Goal: Navigation & Orientation: Find specific page/section

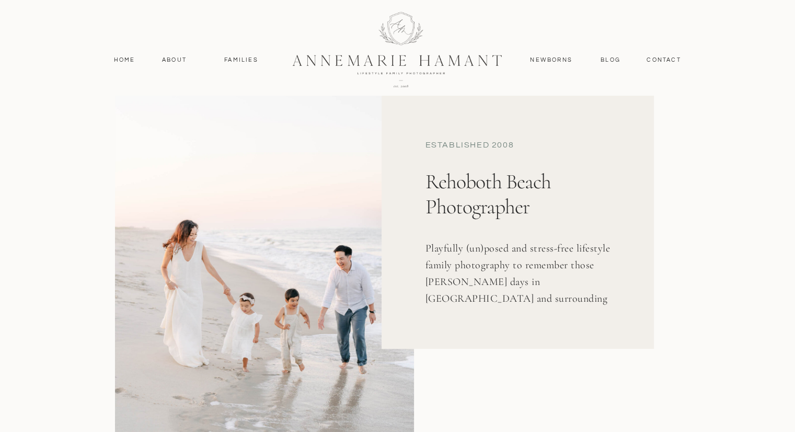
scroll to position [90, 0]
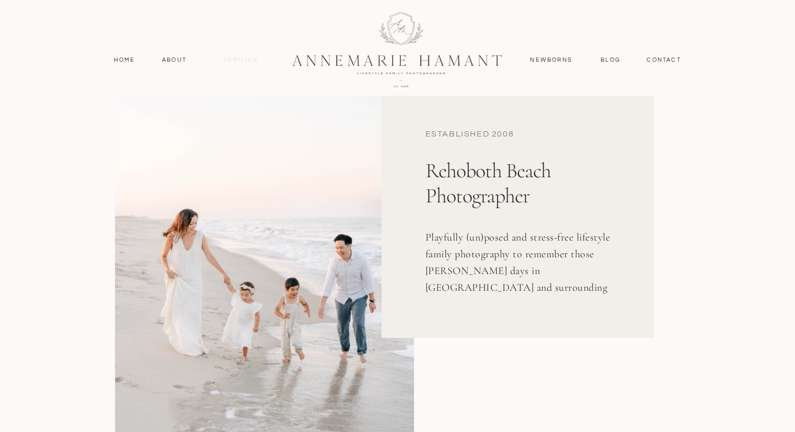
click at [240, 60] on nav "Families" at bounding box center [241, 59] width 47 height 9
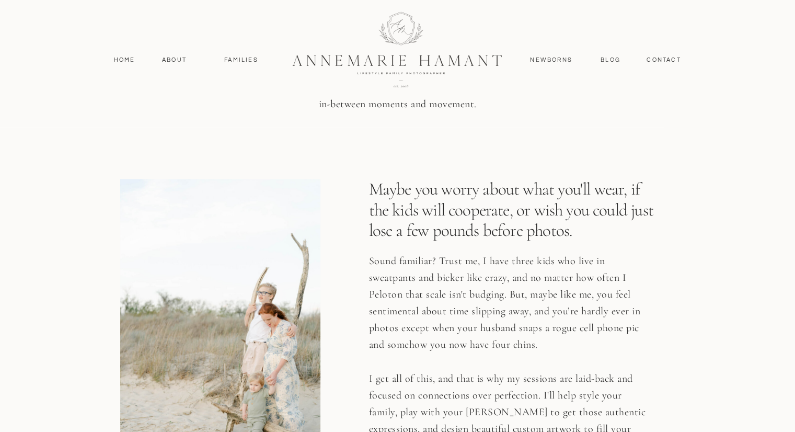
scroll to position [1653, 0]
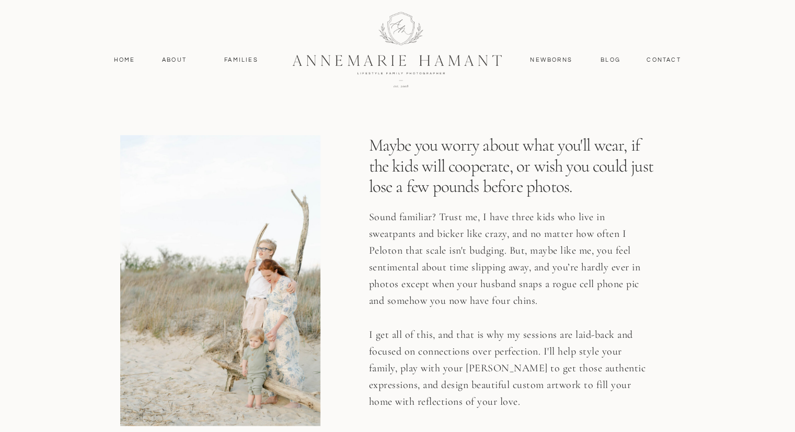
drag, startPoint x: 799, startPoint y: 21, endPoint x: 802, endPoint y: 116, distance: 94.7
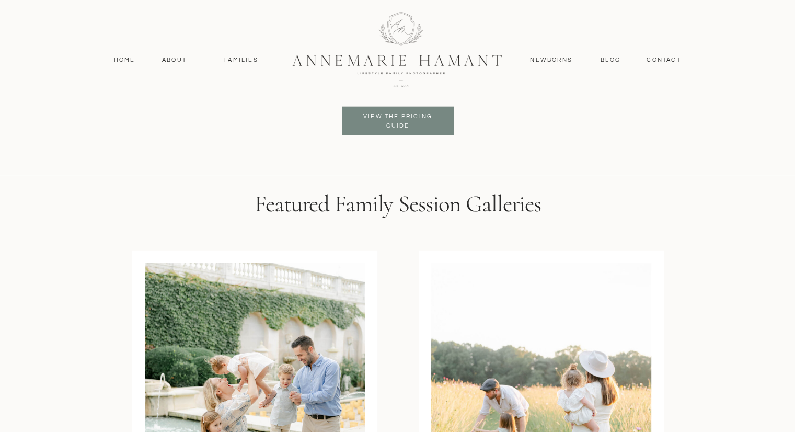
scroll to position [2594, 0]
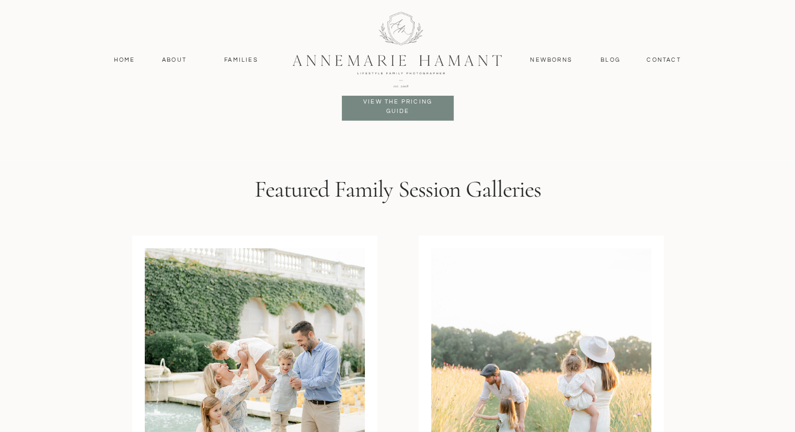
click at [402, 109] on div at bounding box center [398, 49] width 280 height 122
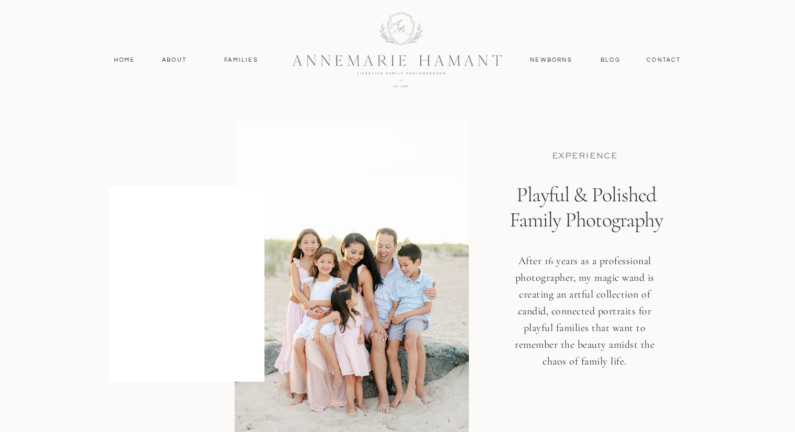
scroll to position [2594, 0]
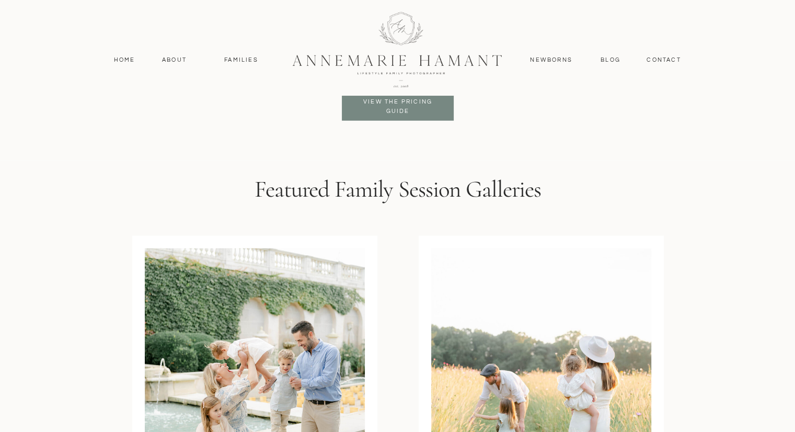
click at [388, 103] on div at bounding box center [398, 49] width 280 height 122
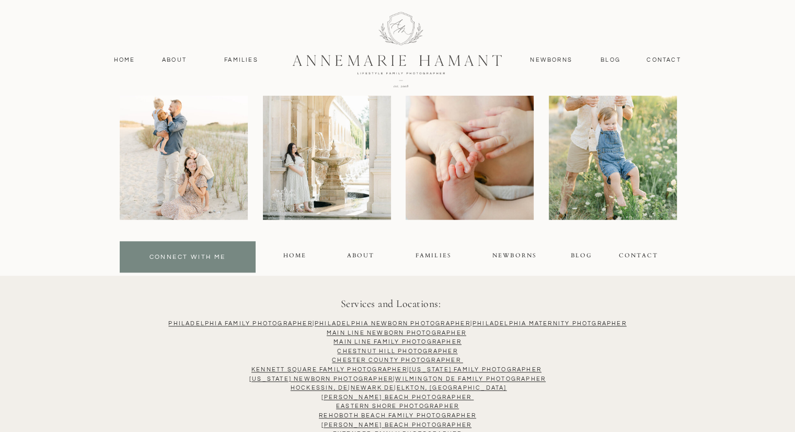
scroll to position [5212, 0]
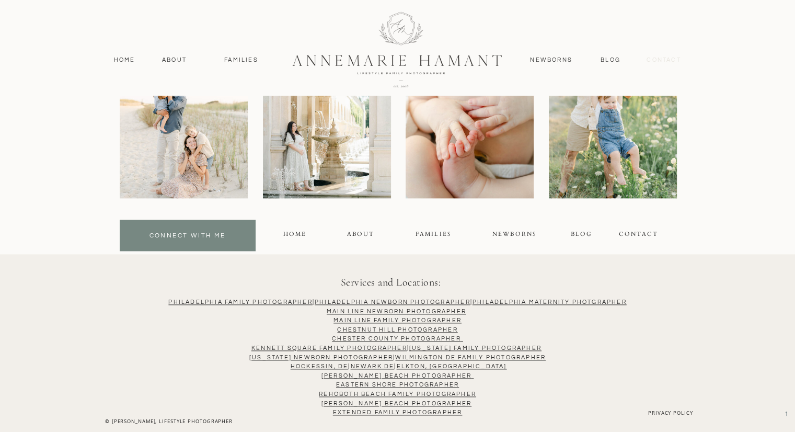
click at [661, 57] on nav "contact" at bounding box center [663, 59] width 45 height 9
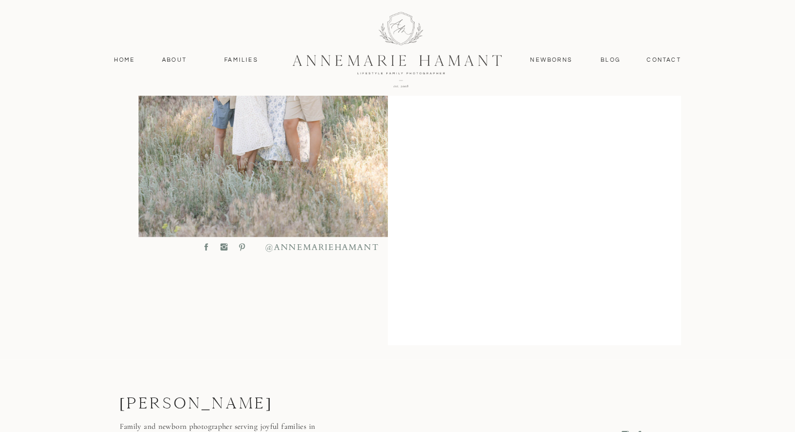
scroll to position [475, 0]
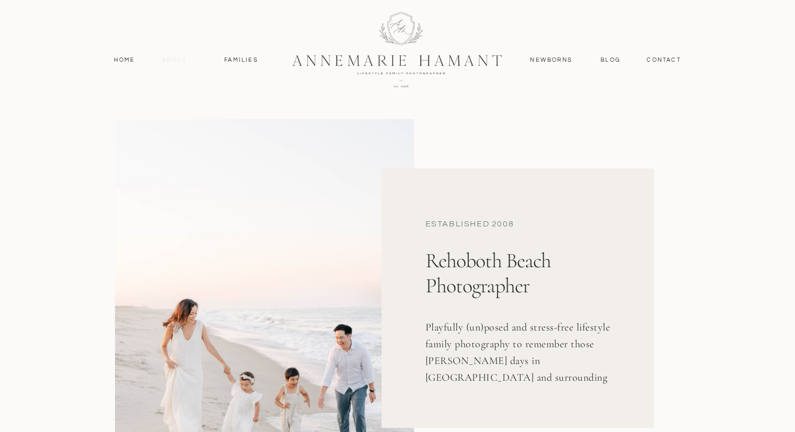
click at [176, 60] on nav "About" at bounding box center [174, 59] width 30 height 9
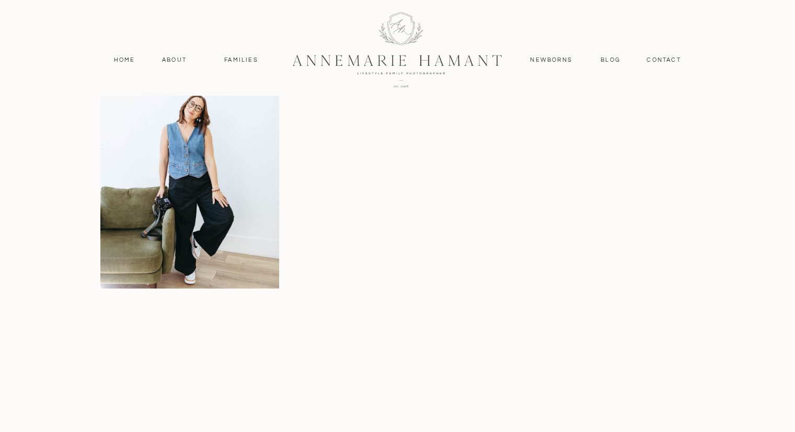
scroll to position [2361, 0]
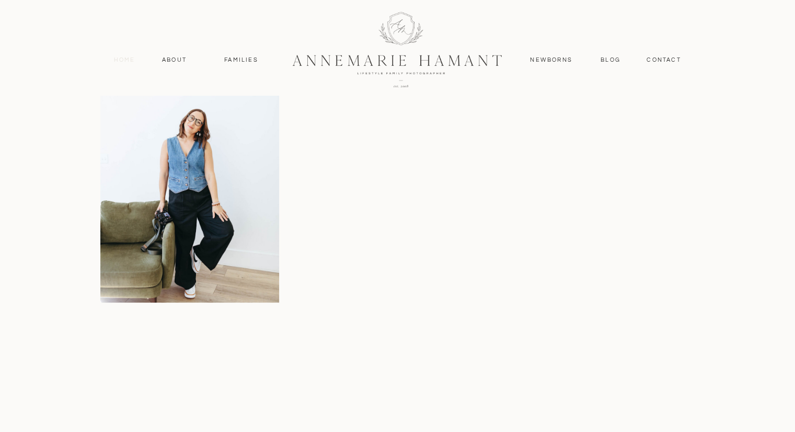
click at [123, 58] on nav "Home" at bounding box center [124, 59] width 31 height 9
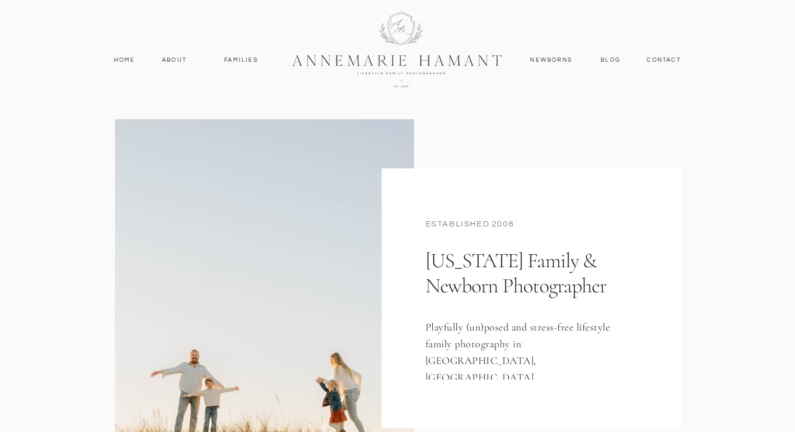
click at [491, 263] on h1 "[US_STATE] Family & Newborn Photographer" at bounding box center [529, 293] width 207 height 90
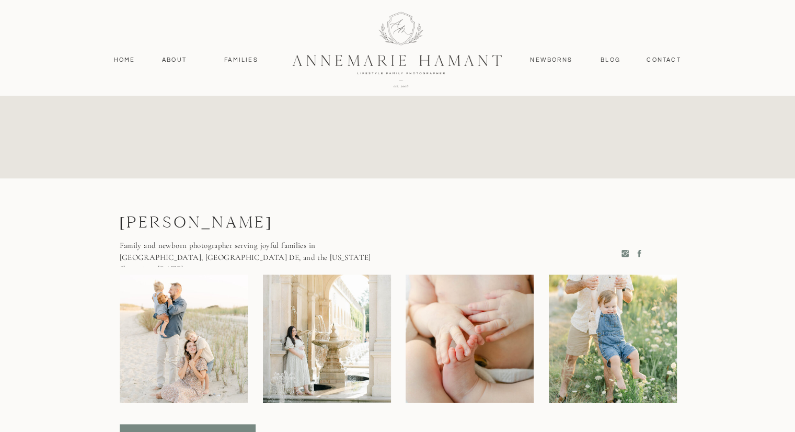
scroll to position [5093, 0]
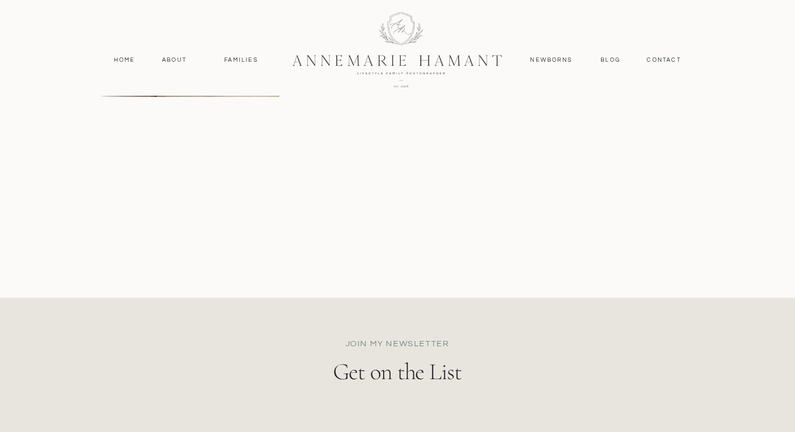
scroll to position [4724, 0]
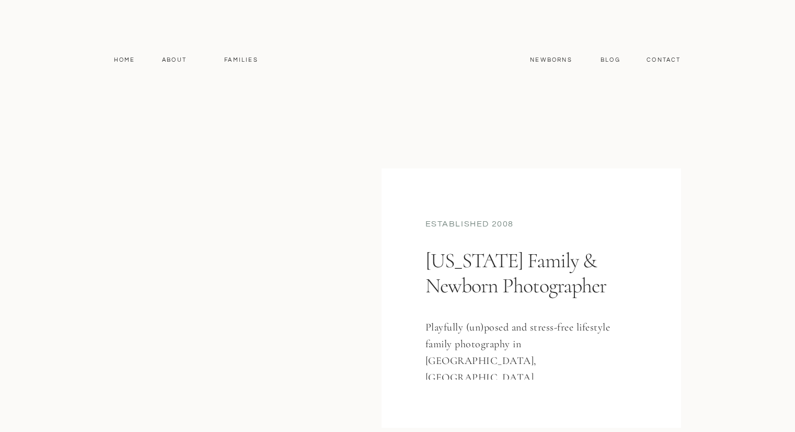
scroll to position [5093, 0]
